Goal: Task Accomplishment & Management: Manage account settings

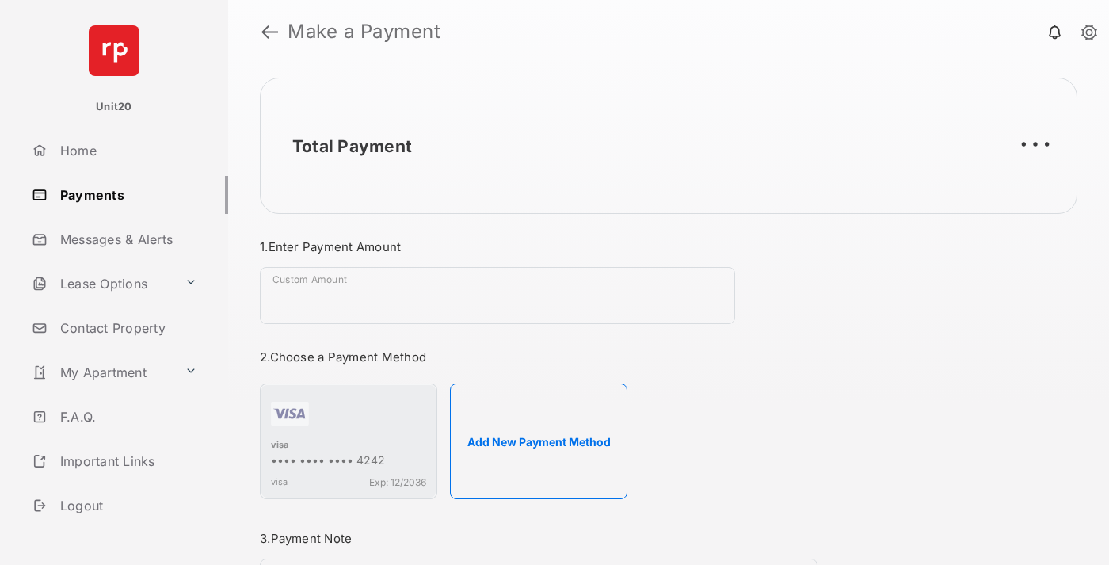
click at [124, 194] on link "Payments" at bounding box center [126, 195] width 203 height 38
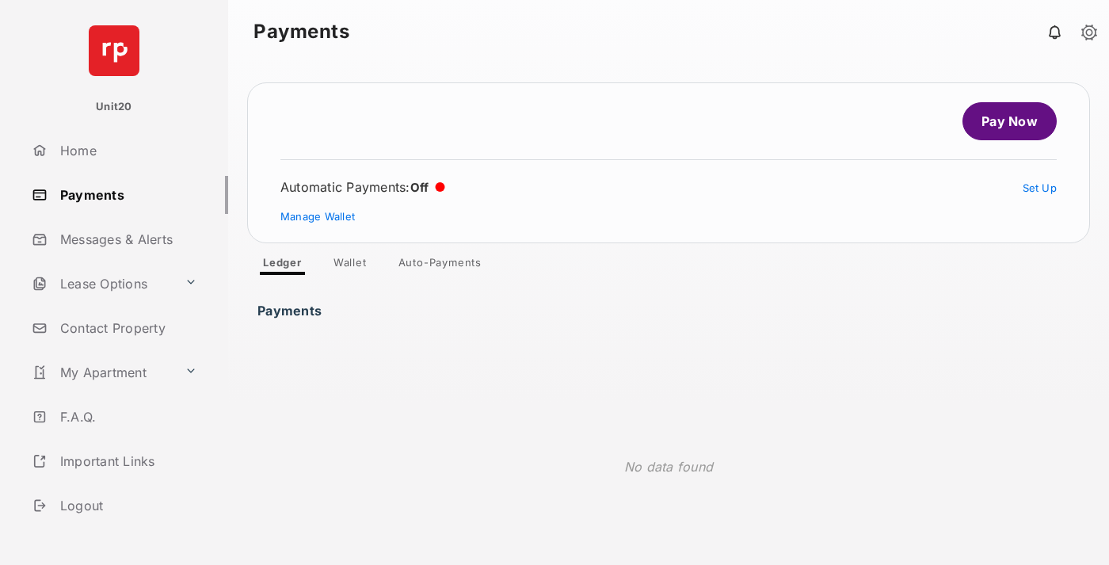
click at [441, 265] on link "Auto-Payments" at bounding box center [440, 265] width 109 height 19
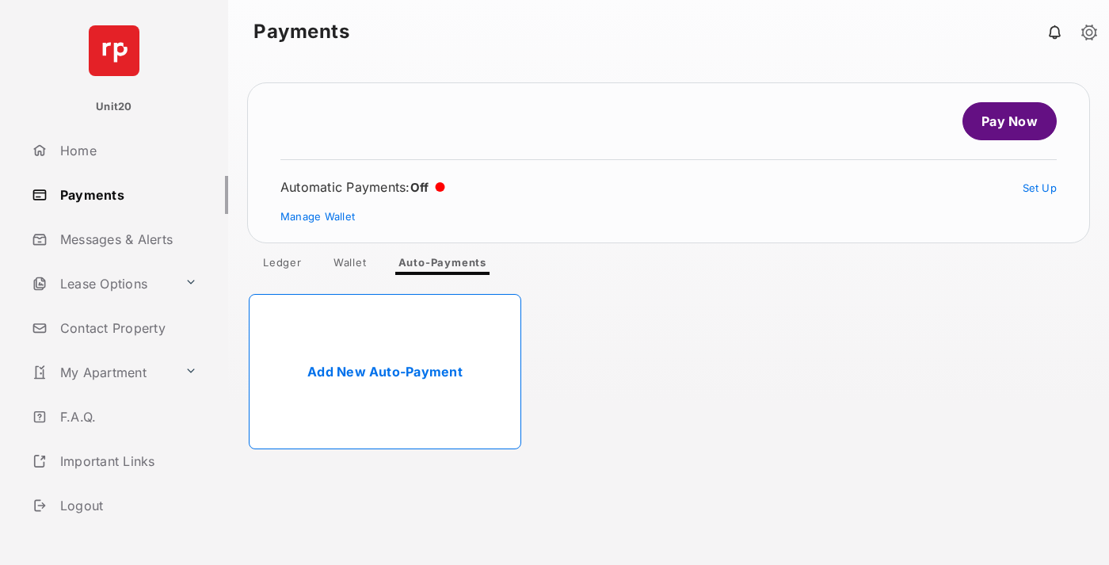
click at [385, 372] on link "Add New Auto-Payment" at bounding box center [385, 371] width 273 height 155
